Goal: Entertainment & Leisure: Consume media (video, audio)

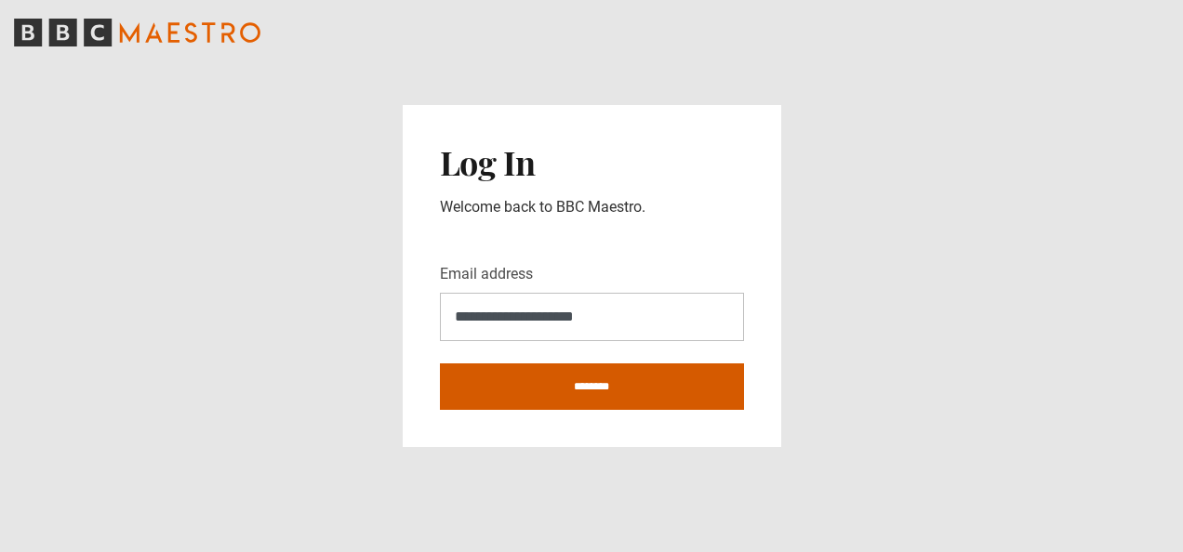
click at [585, 383] on input "********" at bounding box center [592, 387] width 304 height 46
type input "**********"
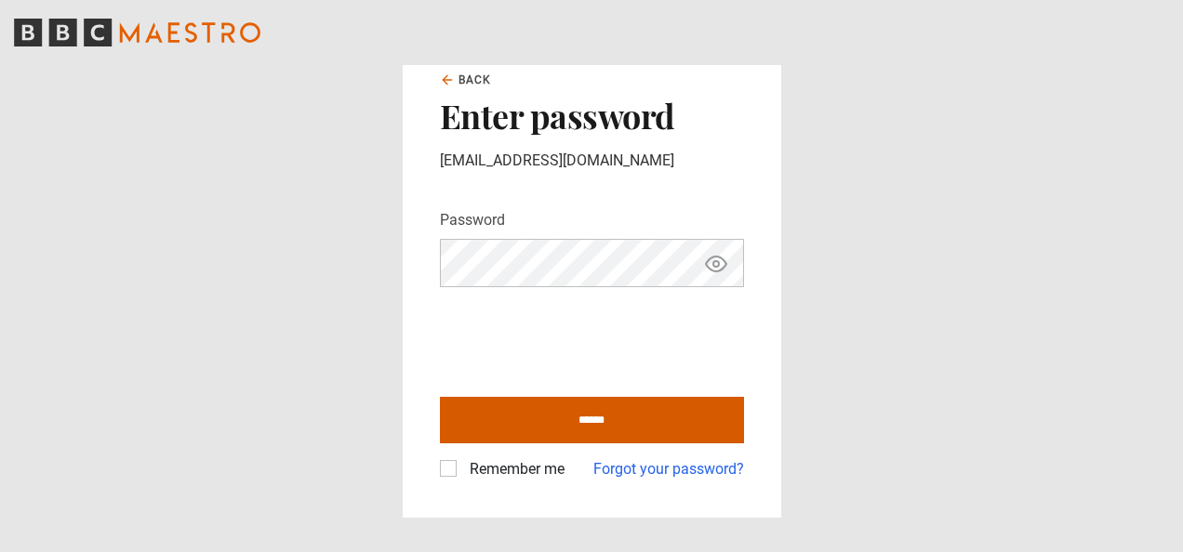
click at [566, 421] on input "******" at bounding box center [592, 420] width 304 height 46
type input "**********"
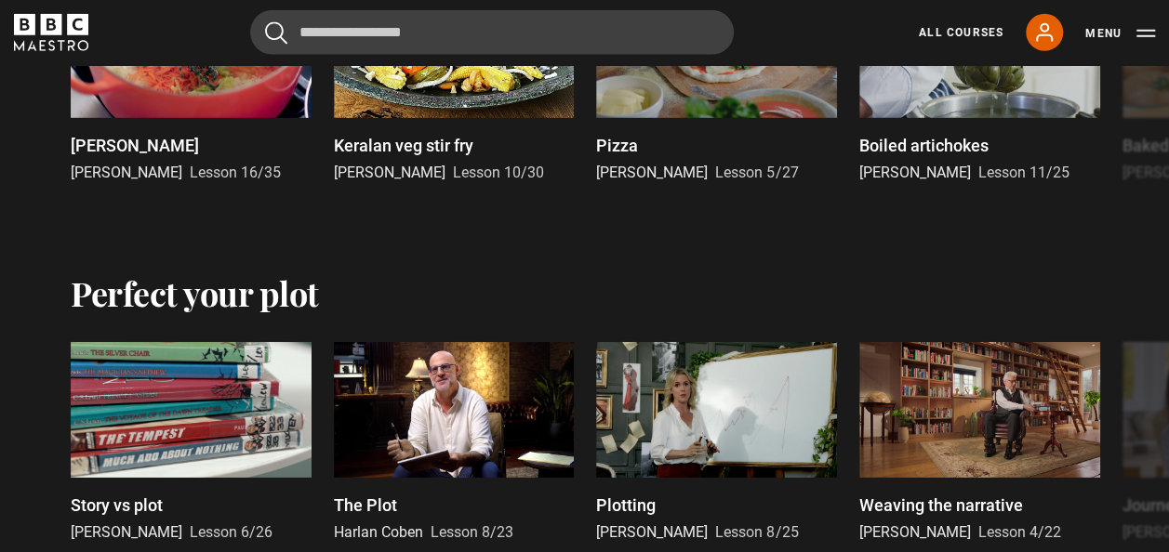
scroll to position [2563, 0]
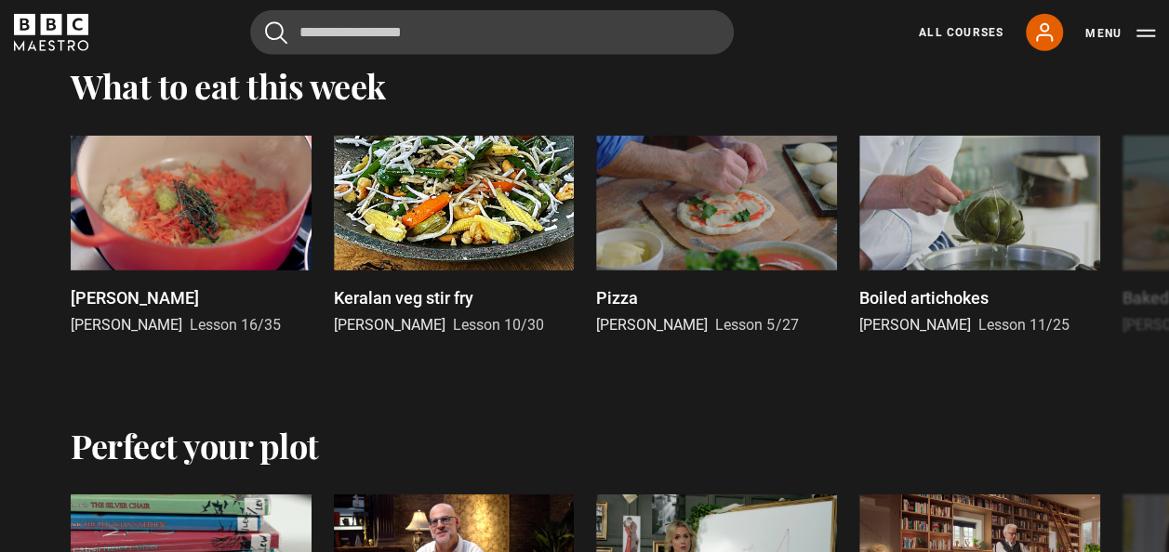
click at [954, 13] on div "Cancel Courses Previous courses Next courses Agatha Christie Writing 12 Related…" at bounding box center [584, 32] width 1141 height 45
click at [954, 26] on link "All Courses" at bounding box center [961, 32] width 85 height 17
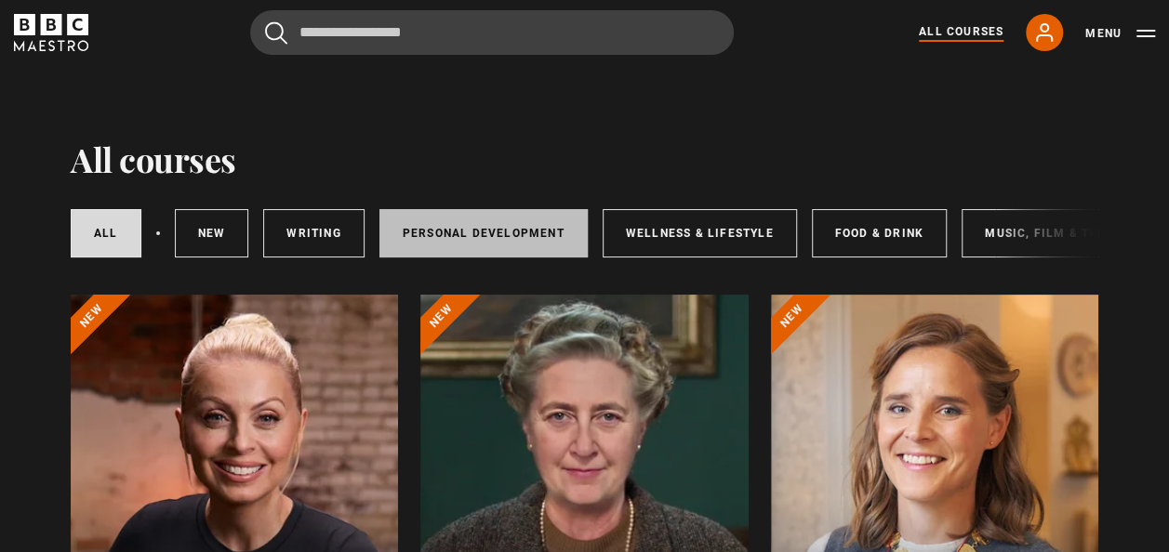
click at [420, 228] on link "Personal Development" at bounding box center [483, 233] width 208 height 48
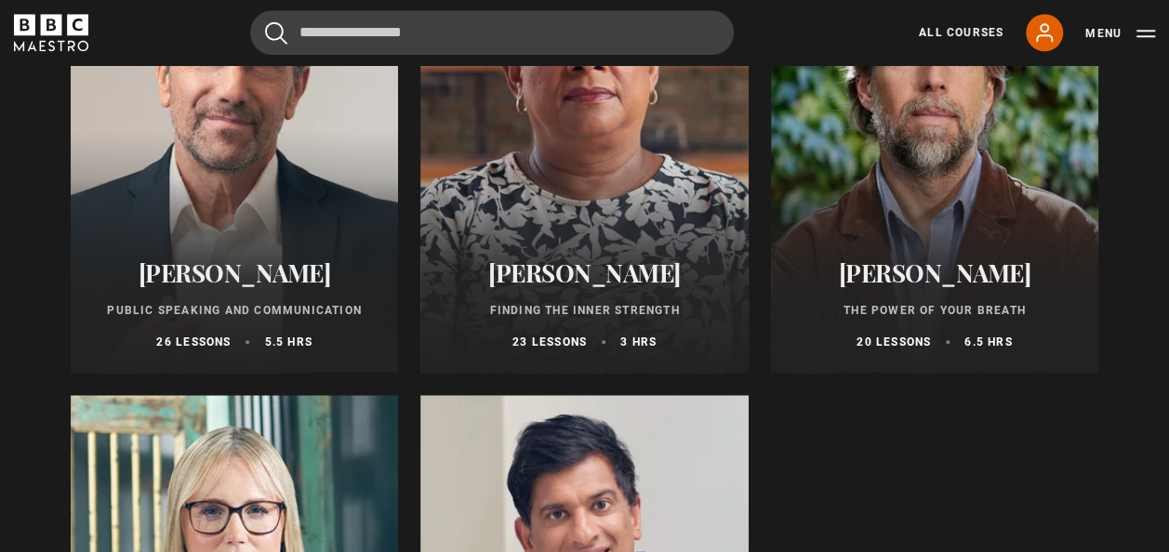
scroll to position [930, 0]
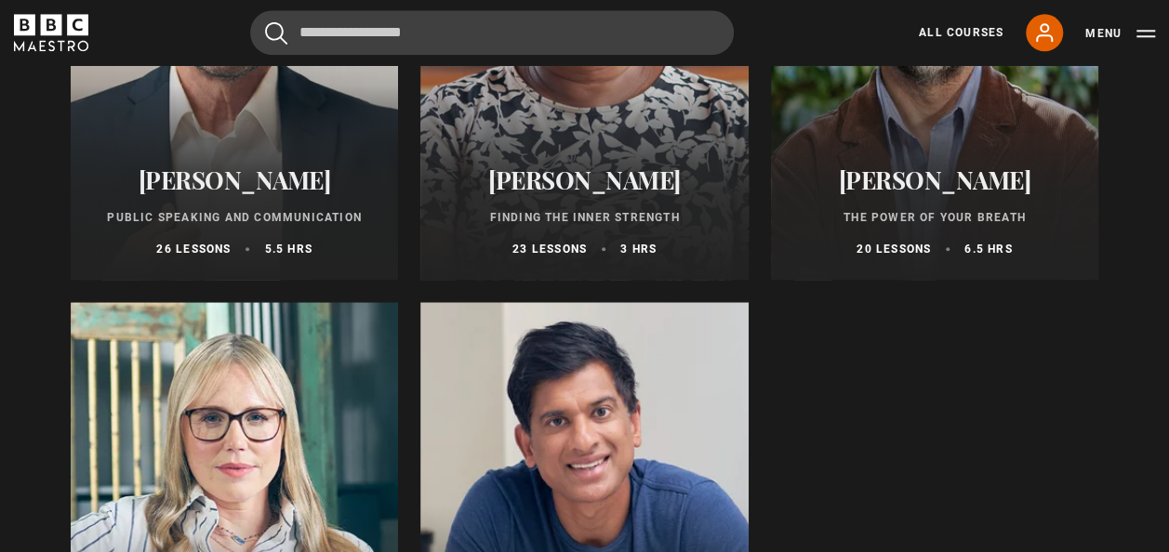
click at [545, 194] on h2 "[PERSON_NAME]" at bounding box center [584, 180] width 283 height 29
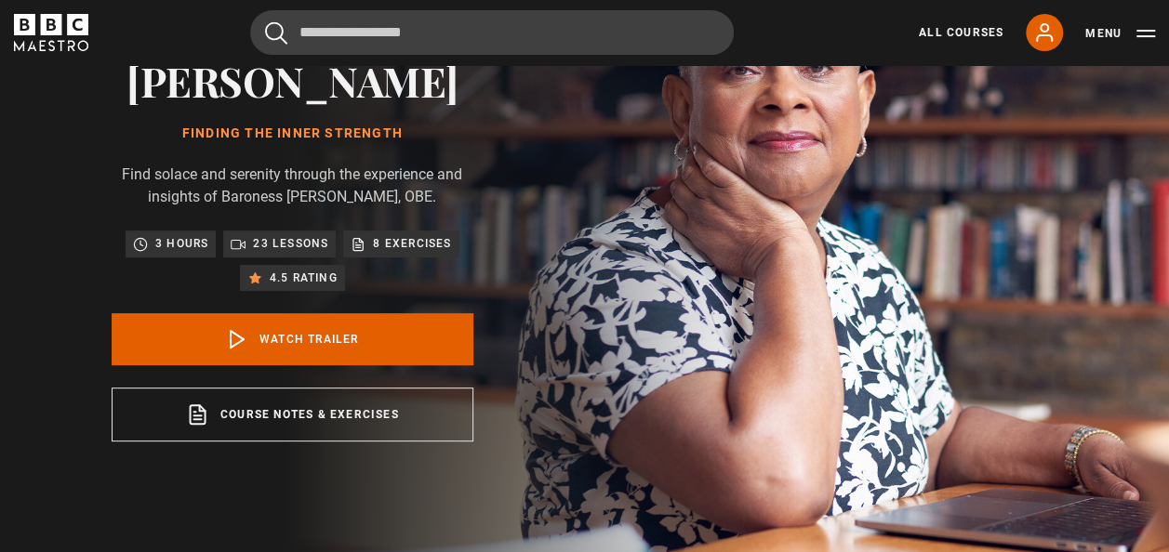
scroll to position [186, 0]
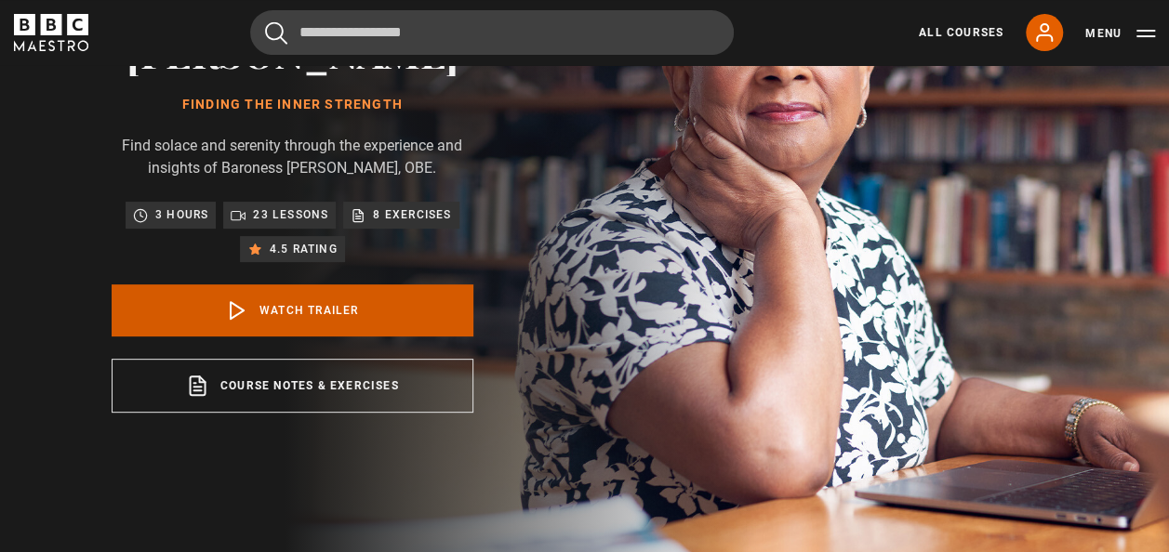
click at [316, 311] on link "Watch Trailer" at bounding box center [293, 311] width 362 height 52
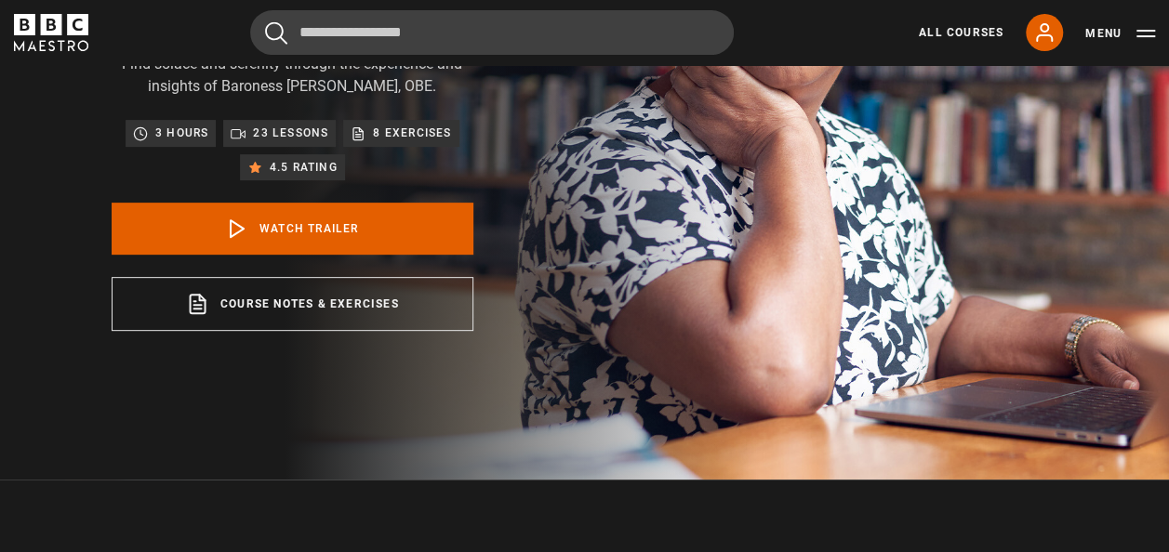
scroll to position [726, 0]
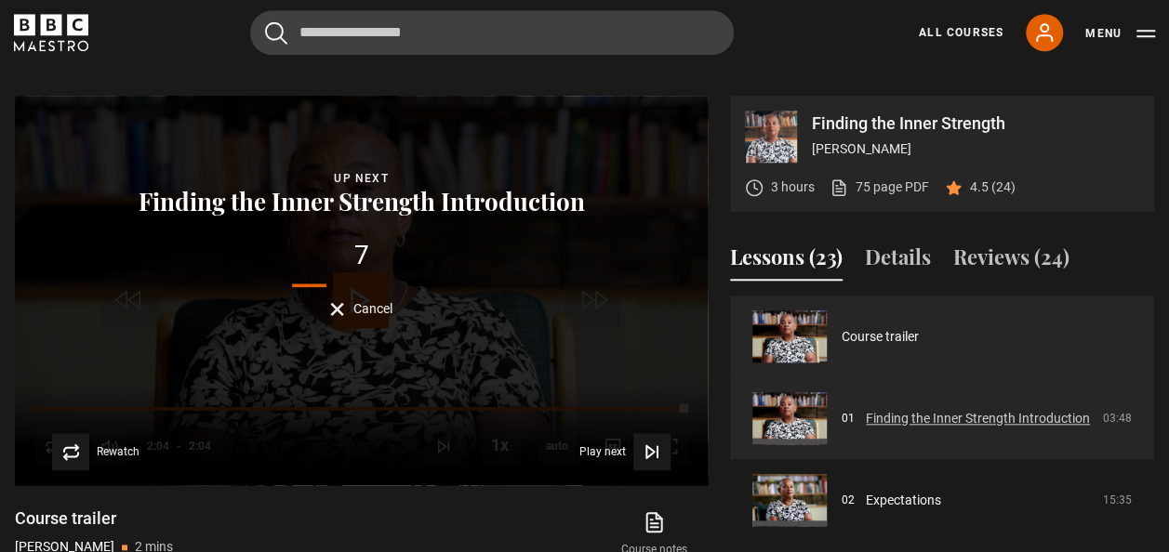
click at [878, 409] on link "Finding the Inner Strength Introduction" at bounding box center [978, 419] width 224 height 20
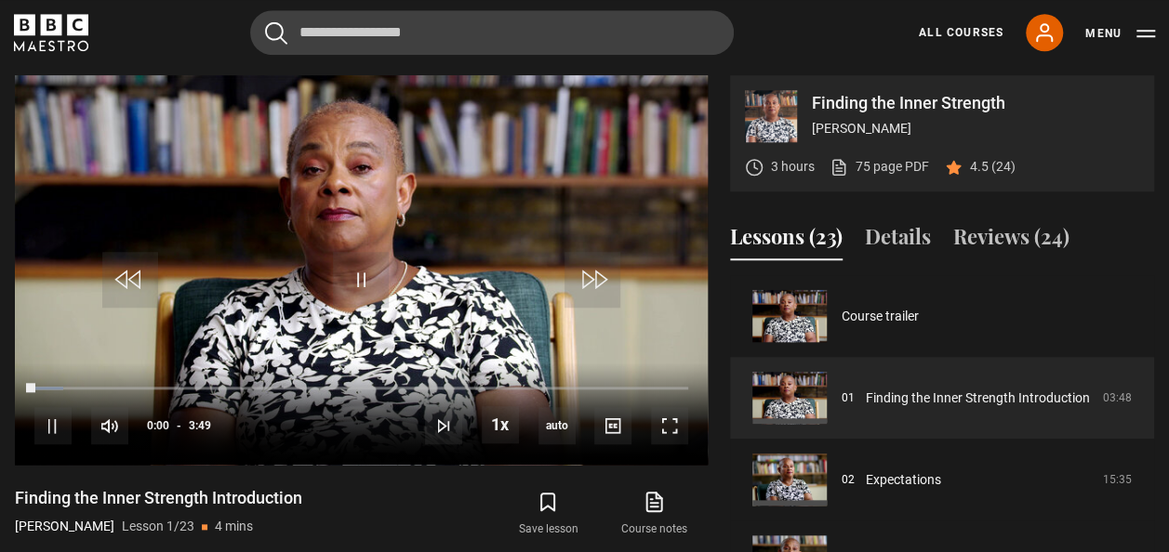
scroll to position [747, 0]
click at [449, 314] on video "Video Player" at bounding box center [361, 270] width 693 height 390
click at [355, 271] on span "Video Player" at bounding box center [361, 280] width 56 height 56
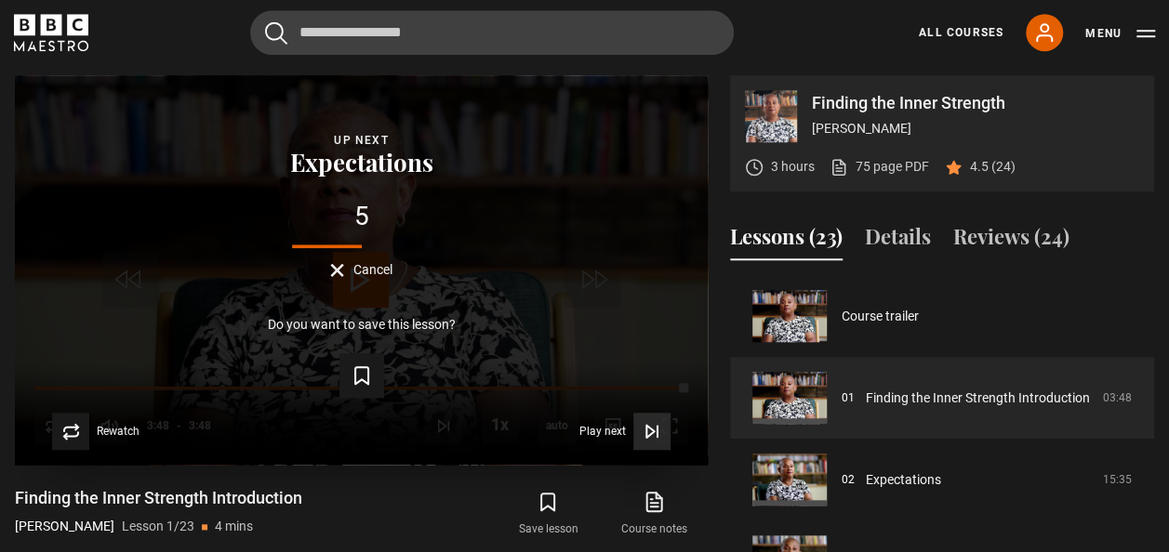
click at [599, 420] on button "Play next Play next" at bounding box center [624, 431] width 91 height 37
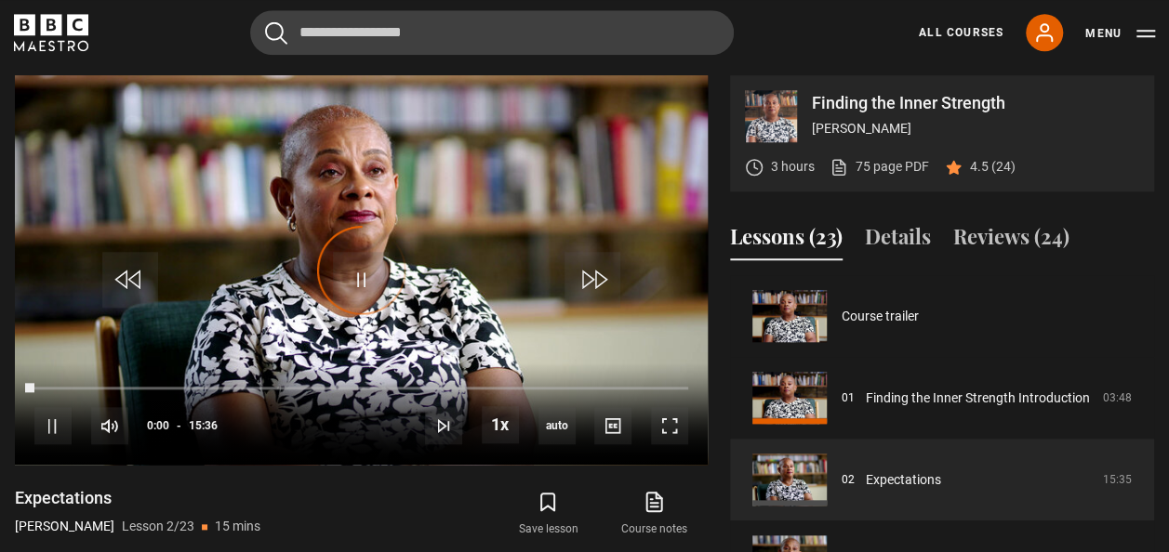
scroll to position [82, 0]
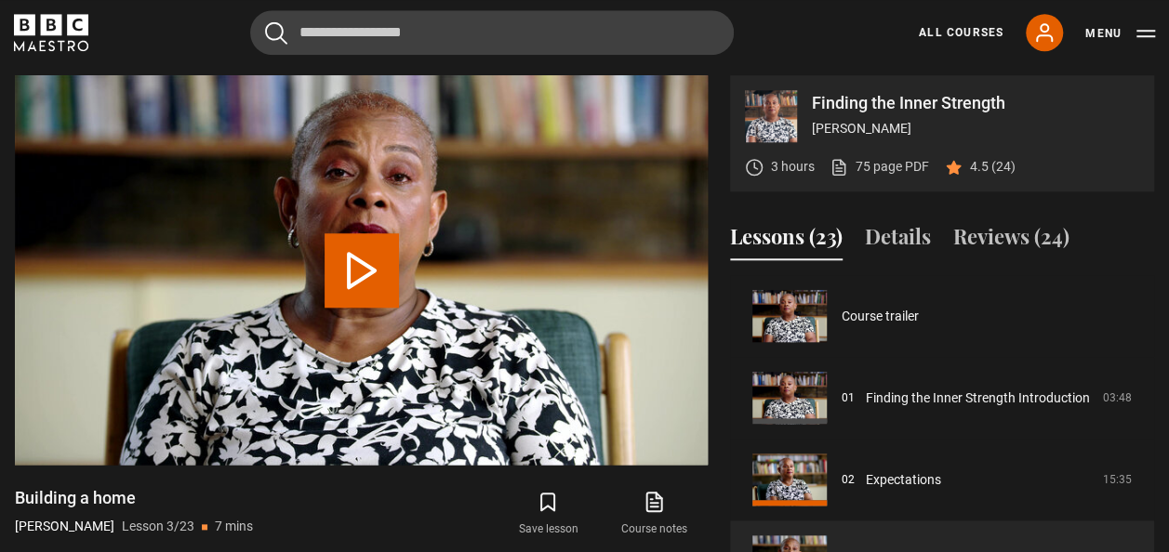
scroll to position [164, 0]
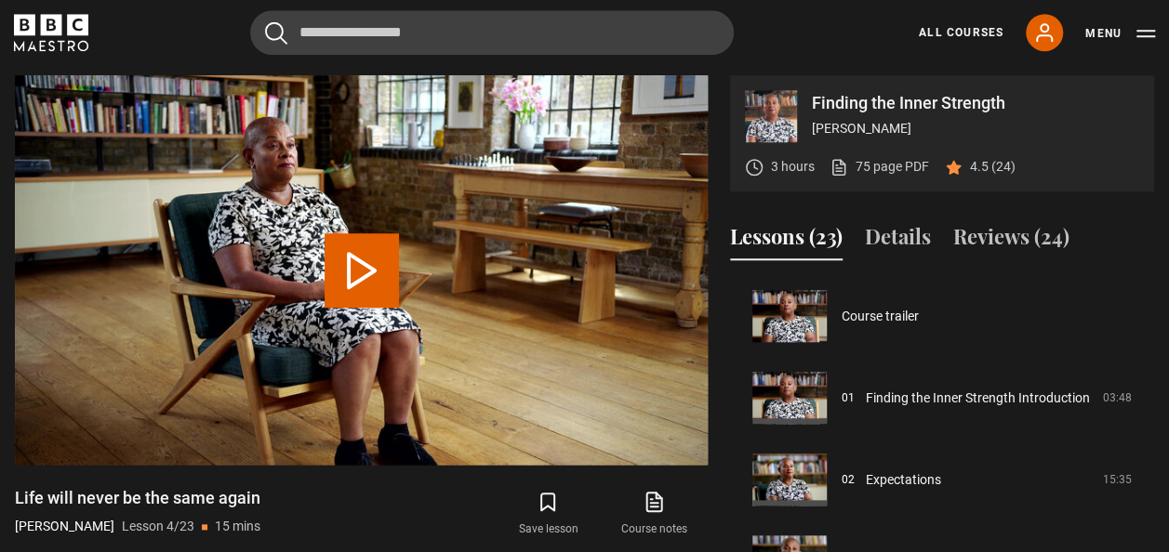
scroll to position [245, 0]
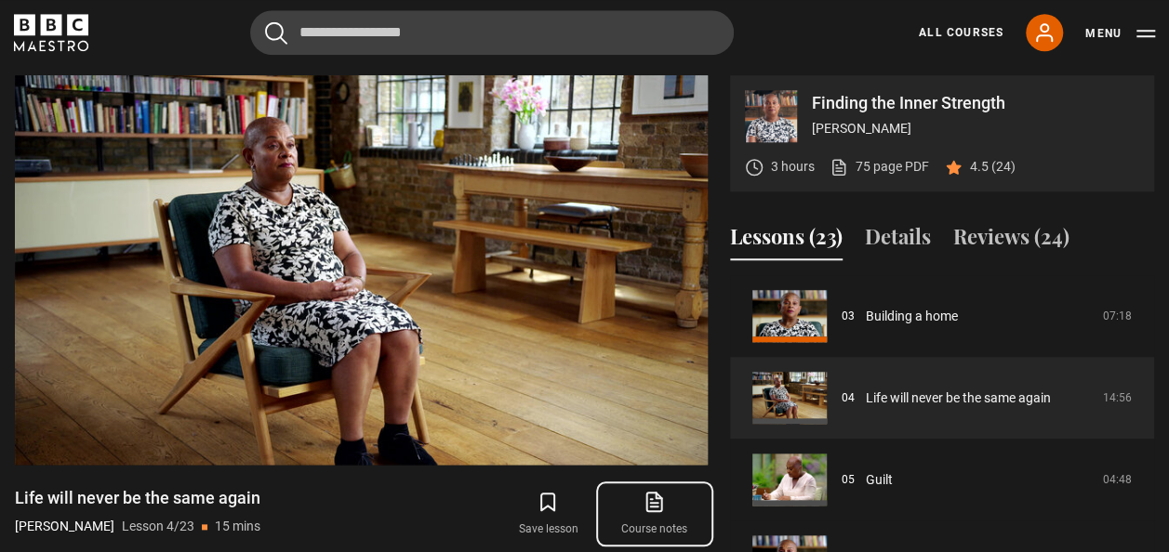
click at [666, 515] on link "Course notes opens in new tab" at bounding box center [655, 514] width 106 height 54
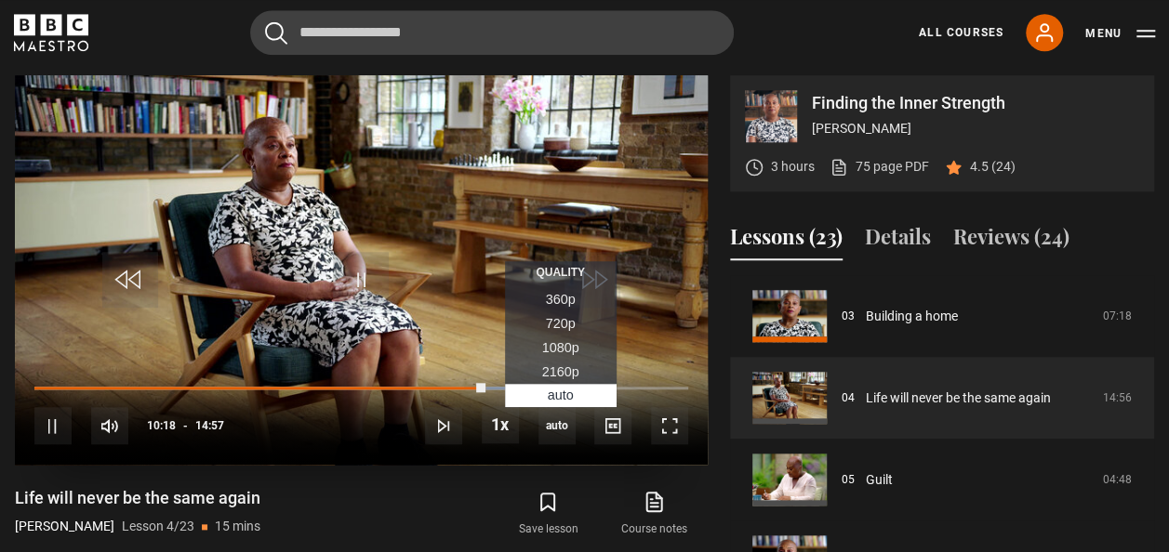
click at [553, 393] on span "Auto" at bounding box center [561, 395] width 26 height 15
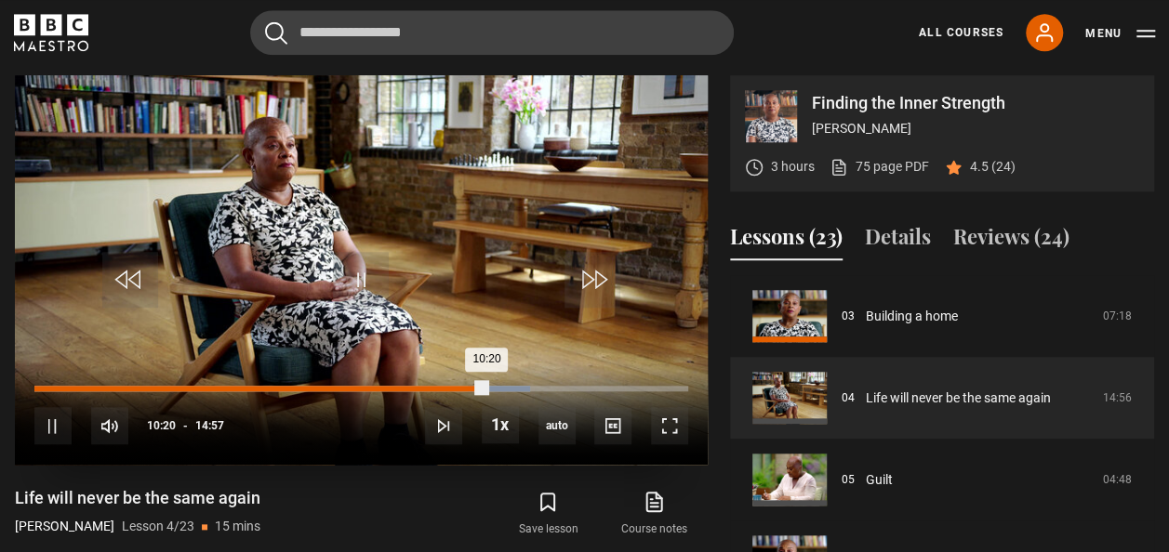
click at [480, 386] on div "10:20" at bounding box center [260, 389] width 453 height 6
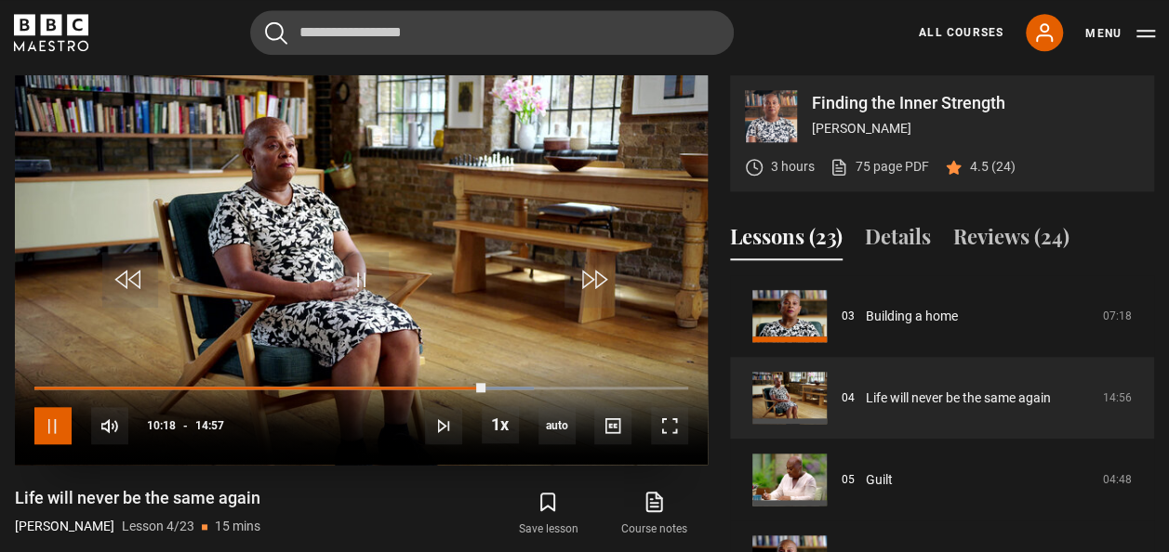
click at [63, 417] on span "Video Player" at bounding box center [52, 425] width 37 height 37
click at [376, 295] on span "Video Player" at bounding box center [361, 280] width 56 height 56
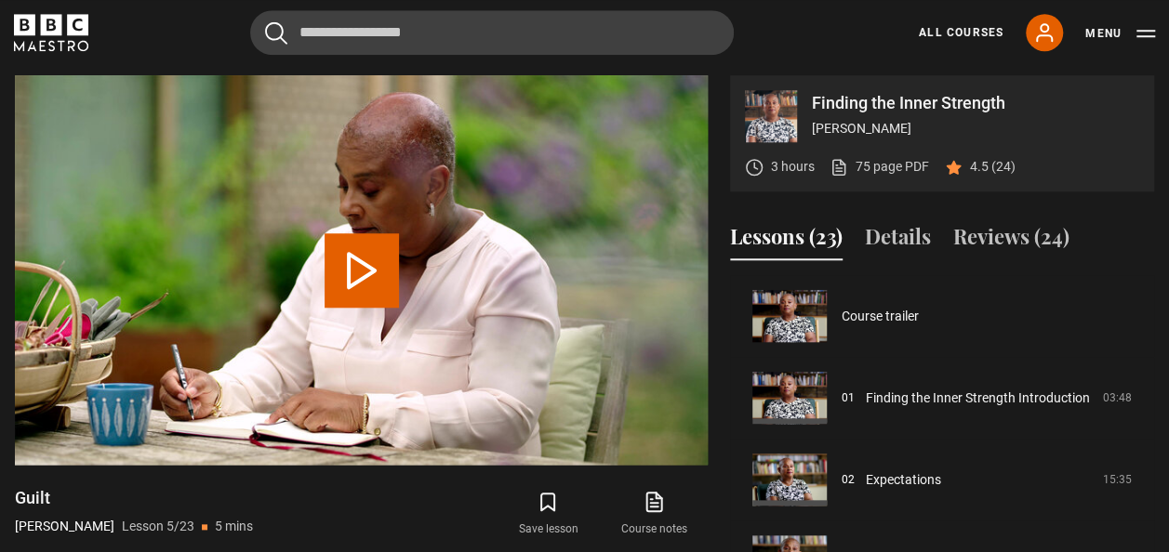
scroll to position [327, 0]
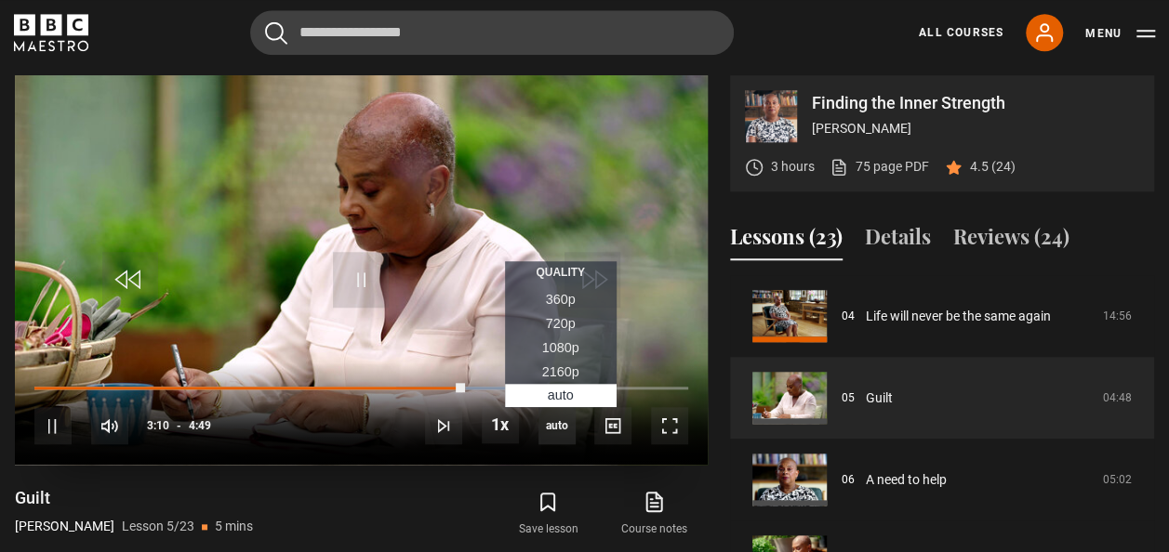
click at [562, 422] on span "auto" at bounding box center [556, 425] width 37 height 37
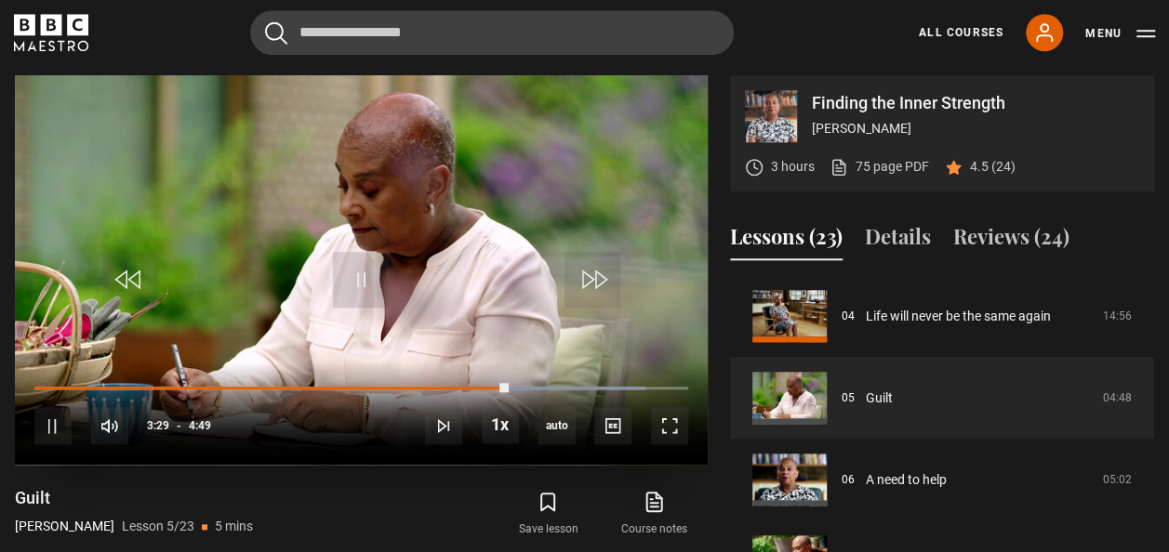
click at [635, 422] on div "10s Skip Back 10 seconds Pause 10s Skip Forward 10 seconds Loaded : 93.43% 4:12…" at bounding box center [361, 414] width 693 height 103
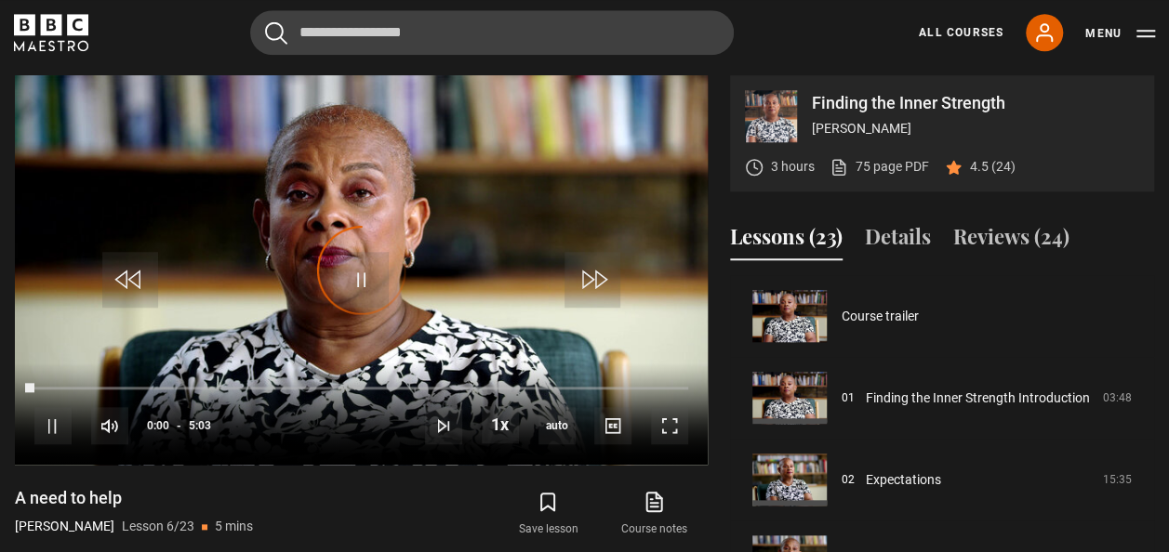
scroll to position [409, 0]
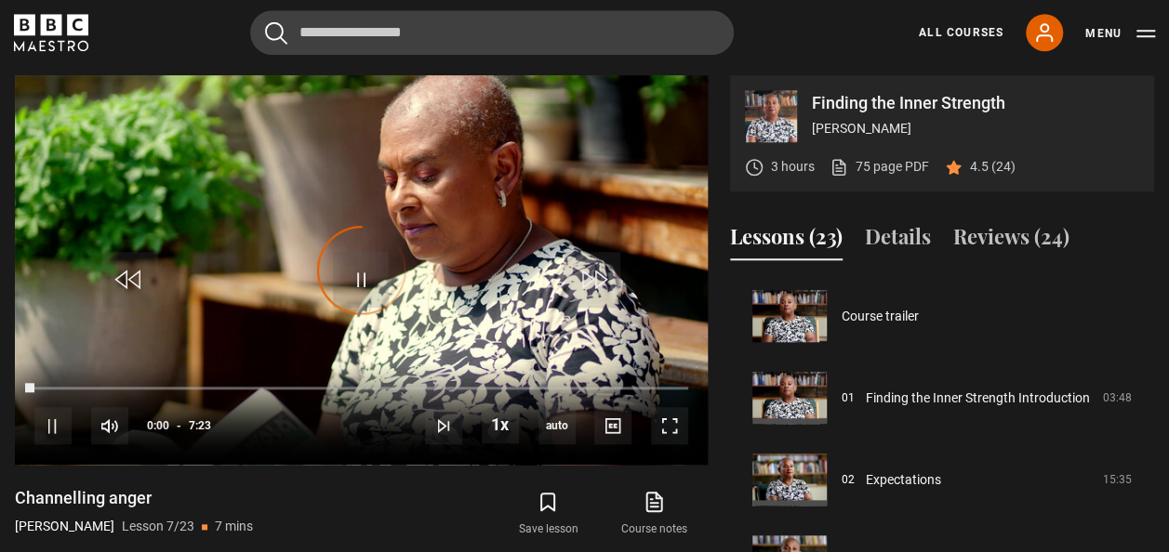
scroll to position [491, 0]
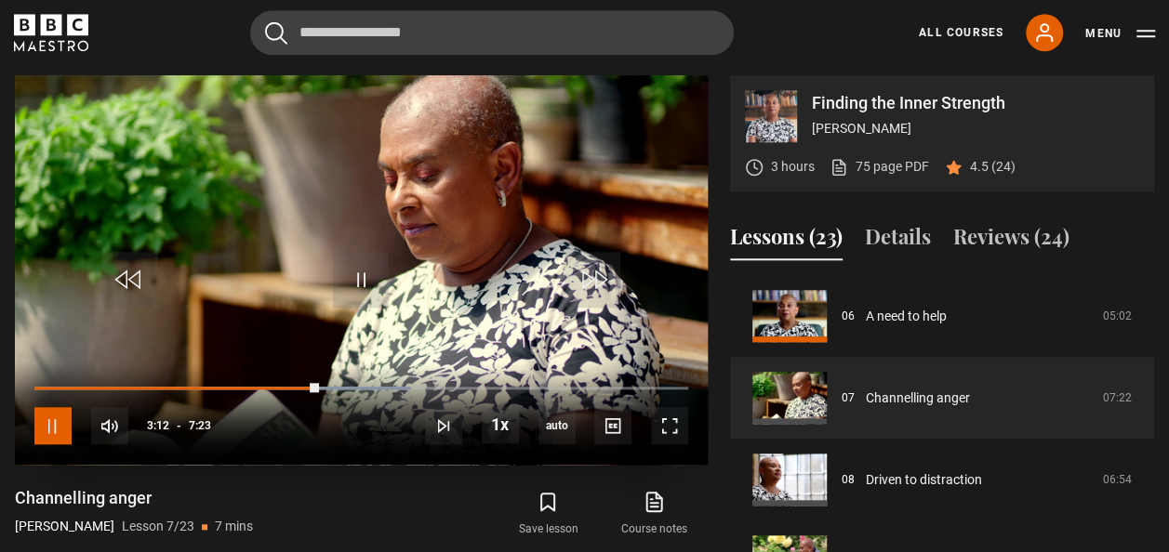
click at [59, 424] on span "Video Player" at bounding box center [52, 425] width 37 height 37
